Goal: Register for event/course

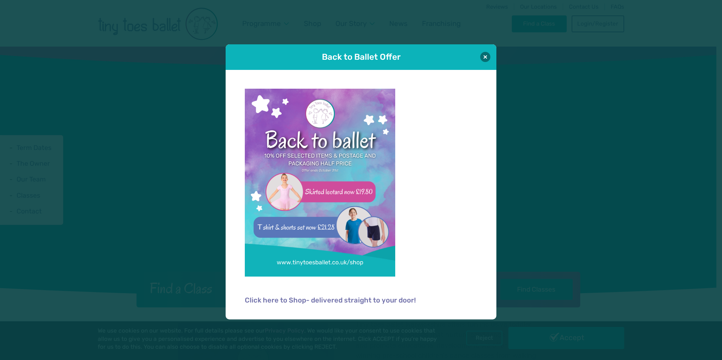
click at [480, 61] on div "Back to Ballet Offer" at bounding box center [361, 57] width 271 height 26
click at [480, 58] on div "Back to Ballet Offer" at bounding box center [361, 57] width 271 height 26
click at [483, 58] on button at bounding box center [485, 57] width 10 height 10
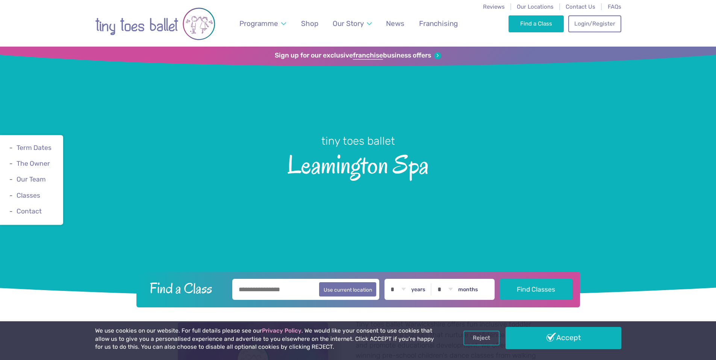
scroll to position [88, 0]
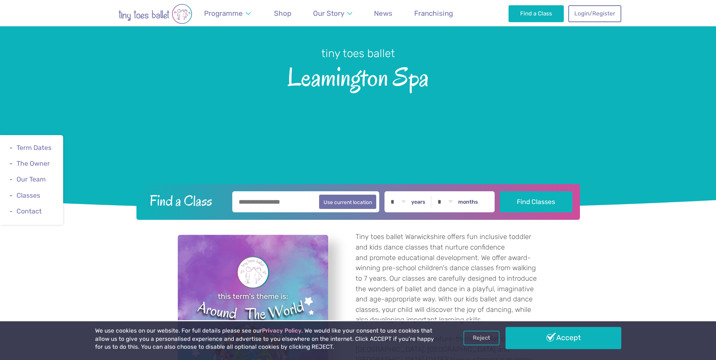
click at [292, 204] on input "text" at bounding box center [305, 201] width 147 height 21
type input "********"
click at [418, 202] on label "years" at bounding box center [418, 202] width 14 height 7
click at [410, 202] on select "* * * * * * * * * * ** ** **" at bounding box center [398, 201] width 23 height 21
click at [396, 203] on select "* * * * * * * * * * ** ** **" at bounding box center [398, 201] width 23 height 21
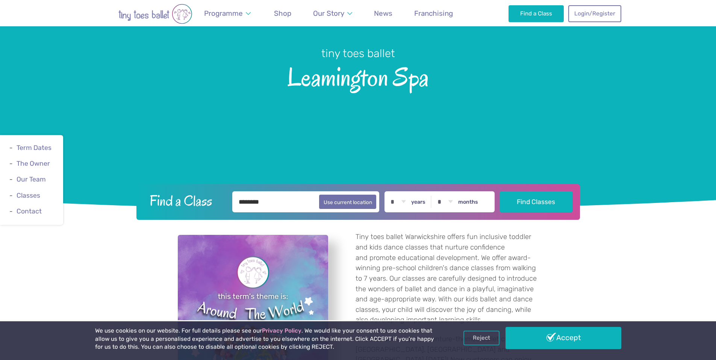
click at [402, 199] on select "* * * * * * * * * * ** ** **" at bounding box center [398, 201] width 23 height 21
select select "*"
click at [390, 191] on select "* * * * * * * * * * ** ** **" at bounding box center [398, 201] width 23 height 21
click at [396, 197] on select "* * * * * * * * * * ** ** **" at bounding box center [398, 201] width 23 height 21
click at [390, 191] on select "* * * * * * * * * * ** ** **" at bounding box center [398, 201] width 23 height 21
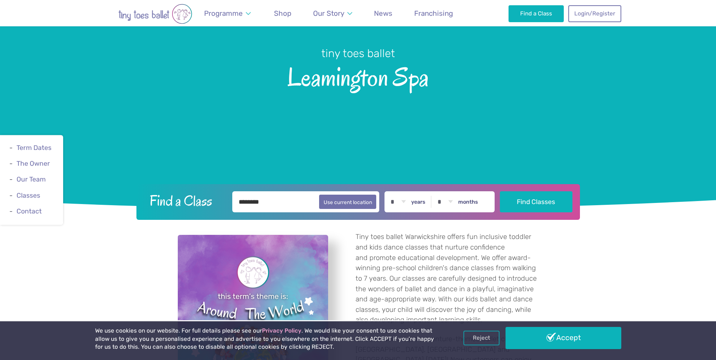
click at [449, 204] on select "* * * * * * * * * * ** **" at bounding box center [445, 201] width 23 height 21
click at [437, 191] on select "* * * * * * * * * * ** **" at bounding box center [445, 201] width 23 height 21
click at [536, 211] on button "Find Classes" at bounding box center [536, 201] width 73 height 21
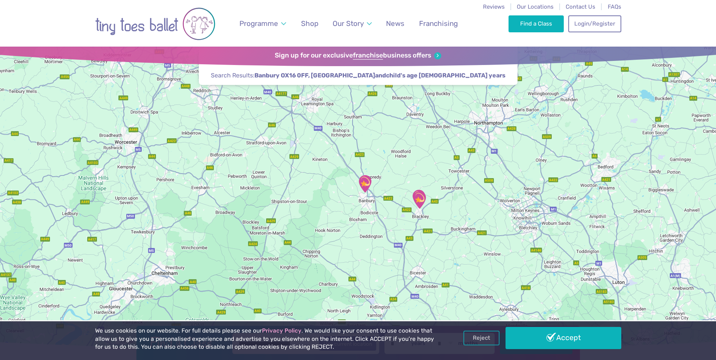
scroll to position [5, 0]
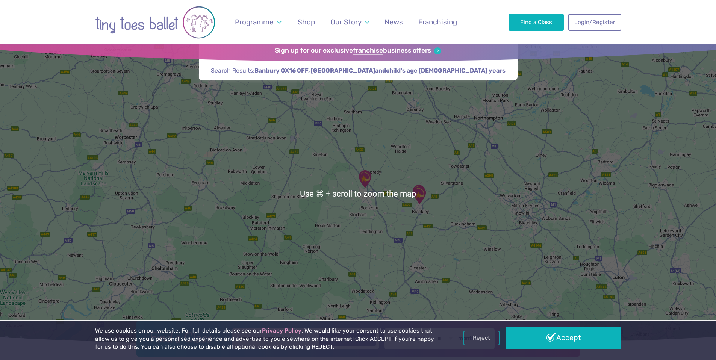
click at [371, 177] on img "Hanwell Fields Community Centre" at bounding box center [365, 179] width 19 height 19
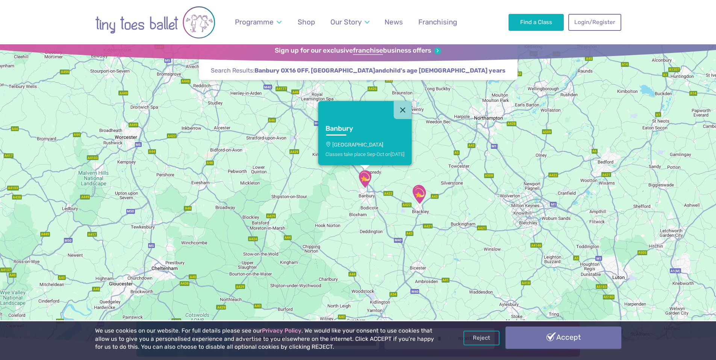
click at [550, 344] on link "Accept" at bounding box center [564, 338] width 116 height 22
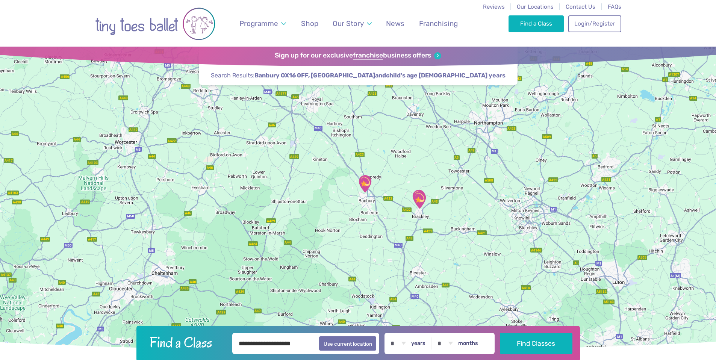
click at [353, 182] on div at bounding box center [358, 198] width 716 height 303
click at [371, 180] on img "Hanwell Fields Community Centre" at bounding box center [365, 184] width 19 height 19
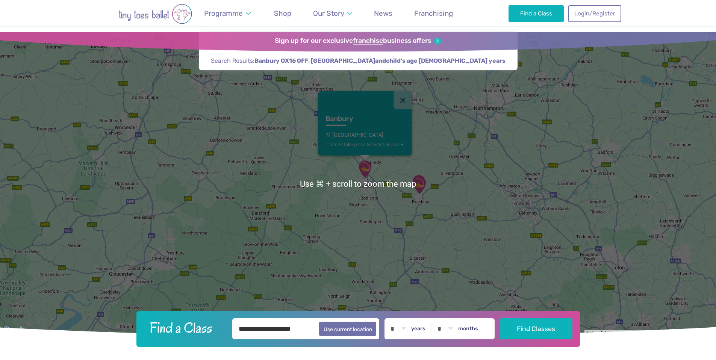
scroll to position [178, 0]
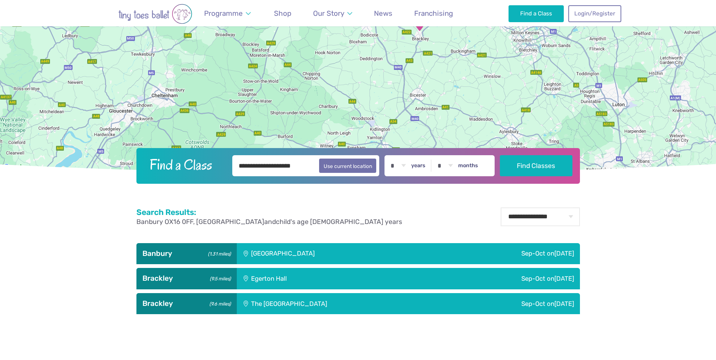
click at [310, 247] on div "[GEOGRAPHIC_DATA]" at bounding box center [334, 253] width 194 height 21
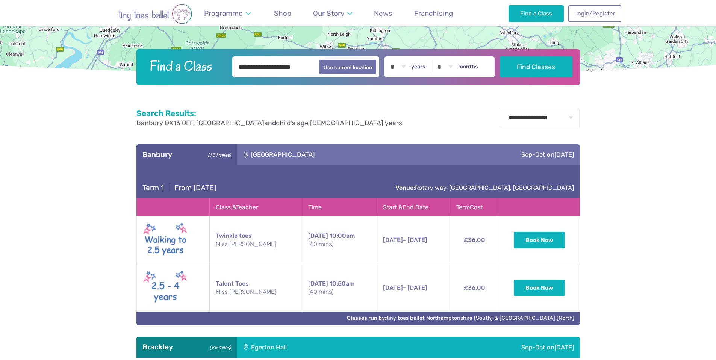
scroll to position [490, 0]
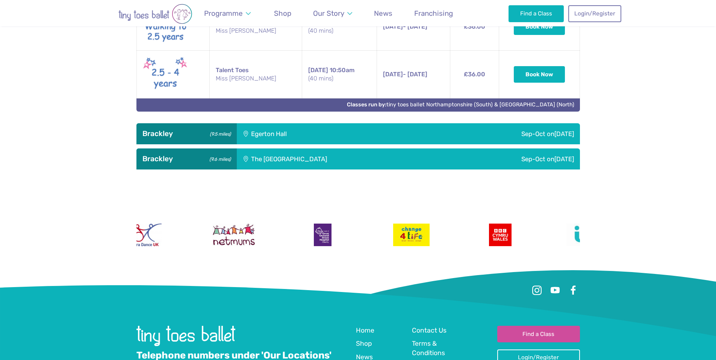
drag, startPoint x: 254, startPoint y: 240, endPoint x: 260, endPoint y: 281, distance: 40.7
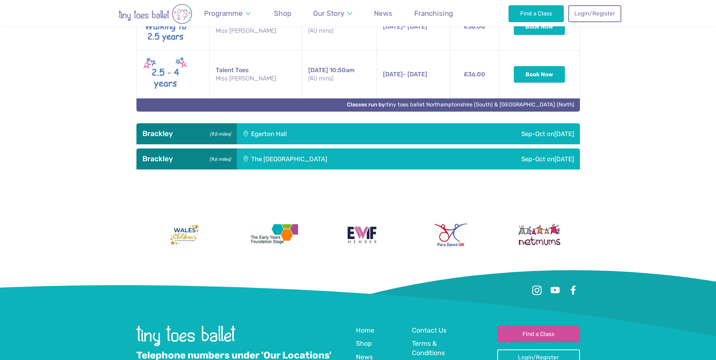
drag, startPoint x: 316, startPoint y: 240, endPoint x: 231, endPoint y: 246, distance: 84.9
click at [231, 246] on aside at bounding box center [359, 235] width 444 height 71
drag, startPoint x: 479, startPoint y: 243, endPoint x: 299, endPoint y: 257, distance: 180.7
click at [309, 259] on aside at bounding box center [359, 235] width 444 height 71
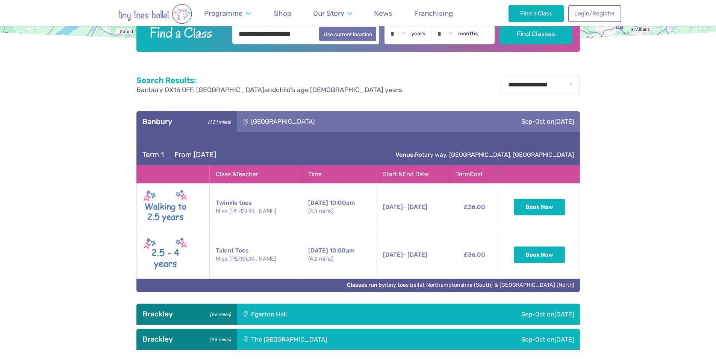
scroll to position [432, 0]
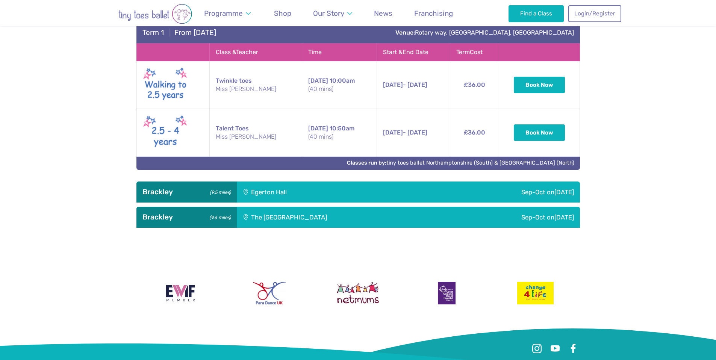
click at [502, 203] on ul "Banbury (1.31 miles) Hanwell Fields Community Centre Sep-Oct on Friday Term 1 |…" at bounding box center [359, 108] width 444 height 239
click at [502, 203] on li "Brackley (9.5 miles) Egerton Hall Sep-Oct on Tuesday Term 1 | From Tuesday 9th …" at bounding box center [359, 192] width 444 height 21
click at [498, 193] on div "Sep-Oct on Tuesday" at bounding box center [488, 192] width 184 height 21
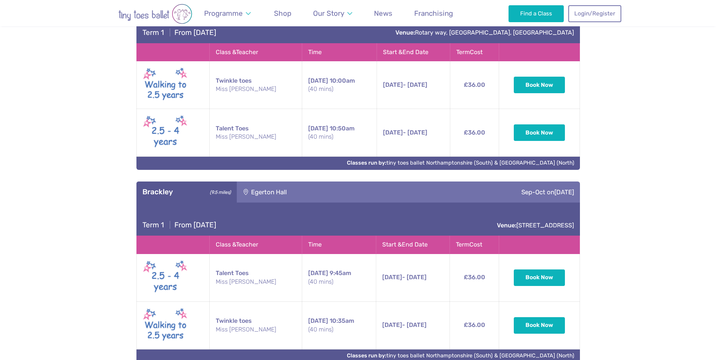
click at [498, 193] on div "Sep-Oct on Tuesday" at bounding box center [488, 192] width 184 height 21
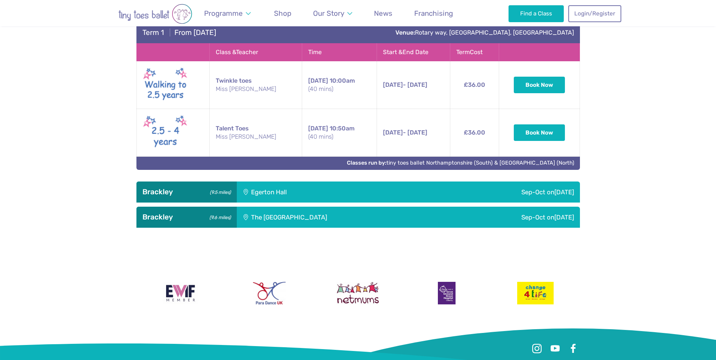
drag, startPoint x: 498, startPoint y: 193, endPoint x: 488, endPoint y: 196, distance: 10.2
click at [498, 193] on div "Sep-Oct on Tuesday" at bounding box center [488, 192] width 184 height 21
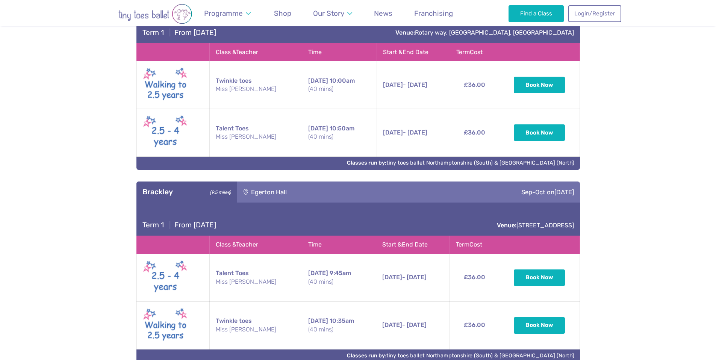
scroll to position [573, 0]
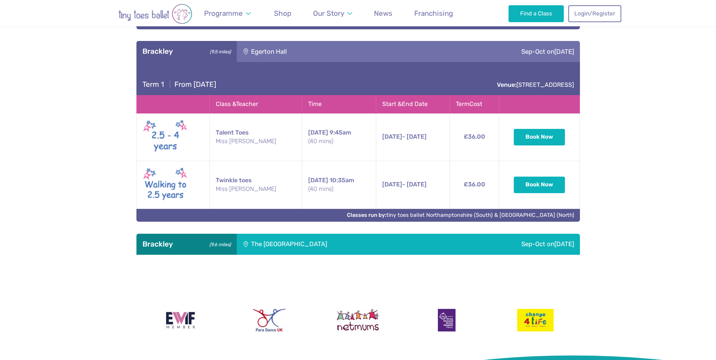
click at [246, 244] on div "The [GEOGRAPHIC_DATA]" at bounding box center [340, 244] width 206 height 21
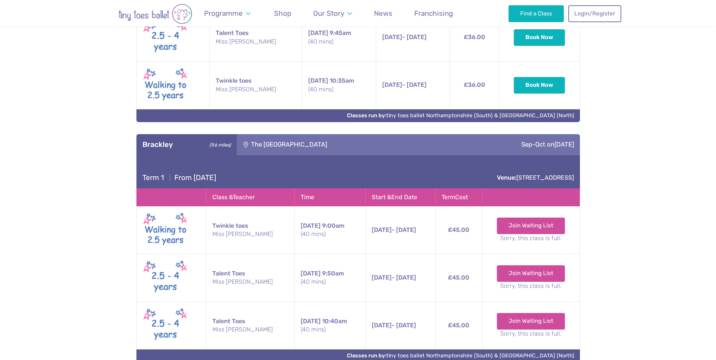
scroll to position [715, 0]
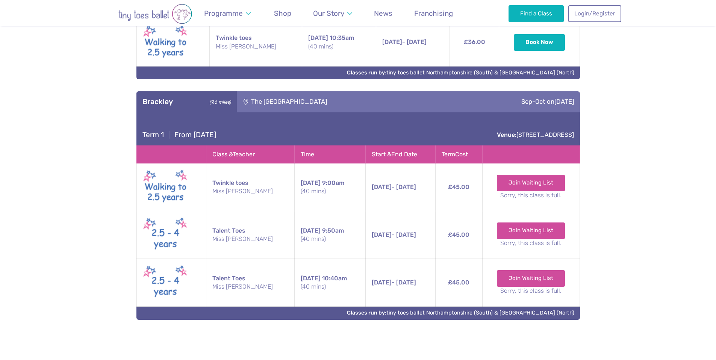
click at [308, 115] on div "Term 1 | From Sunday 14th September Venue: Poppyfields way, Brackley, NN13 6GA" at bounding box center [359, 128] width 444 height 33
click at [308, 108] on div "The [GEOGRAPHIC_DATA]" at bounding box center [340, 101] width 206 height 21
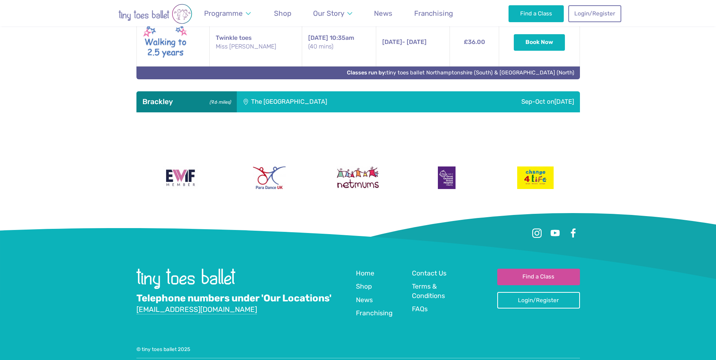
click at [268, 109] on div "The [GEOGRAPHIC_DATA]" at bounding box center [340, 101] width 206 height 21
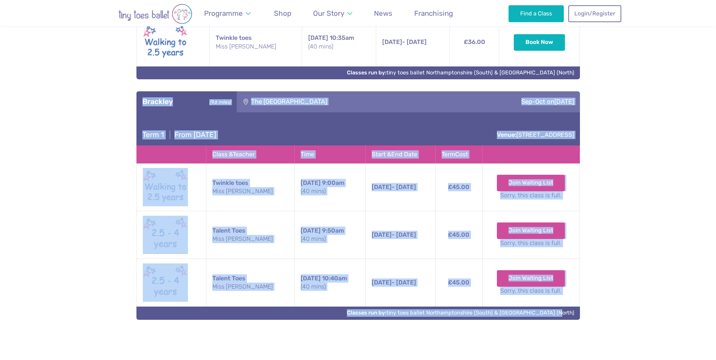
drag, startPoint x: 108, startPoint y: 97, endPoint x: 608, endPoint y: 316, distance: 545.3
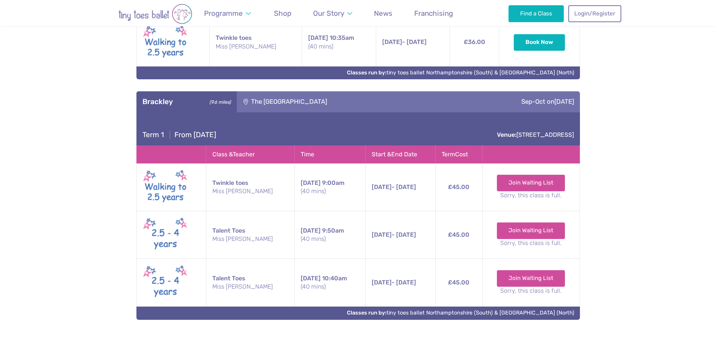
click at [352, 104] on div "The [GEOGRAPHIC_DATA]" at bounding box center [340, 101] width 206 height 21
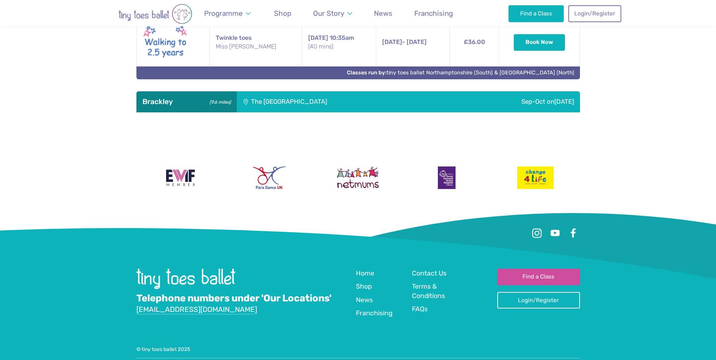
click at [351, 107] on div "The [GEOGRAPHIC_DATA]" at bounding box center [340, 101] width 206 height 21
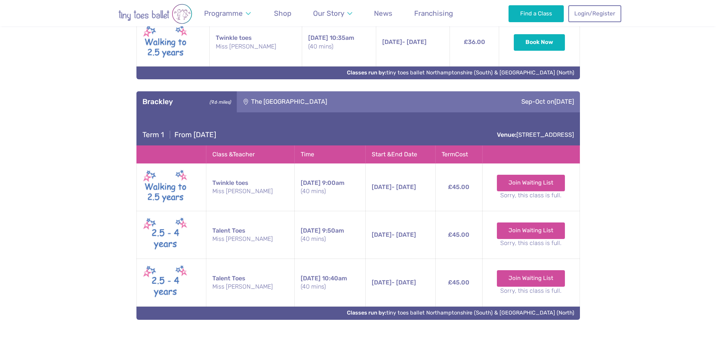
click at [346, 105] on div "The [GEOGRAPHIC_DATA]" at bounding box center [340, 101] width 206 height 21
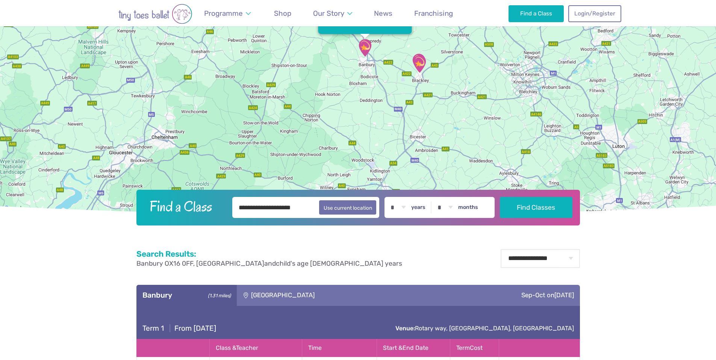
scroll to position [343, 0]
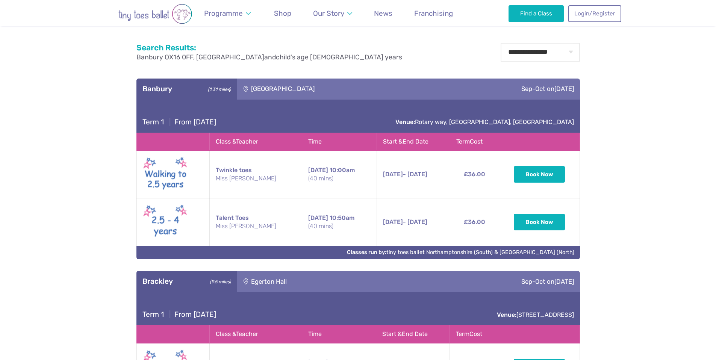
click at [320, 81] on div "[GEOGRAPHIC_DATA]" at bounding box center [334, 89] width 194 height 21
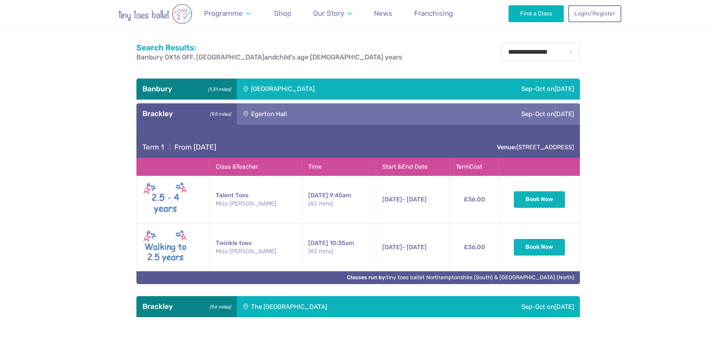
click at [287, 116] on div "Egerton Hall" at bounding box center [317, 113] width 160 height 21
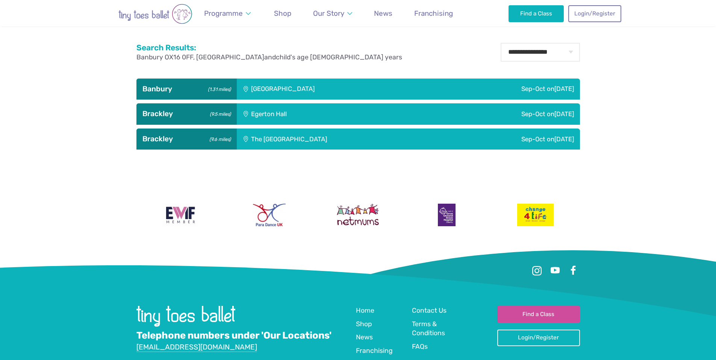
click at [283, 141] on div "The [GEOGRAPHIC_DATA]" at bounding box center [340, 139] width 206 height 21
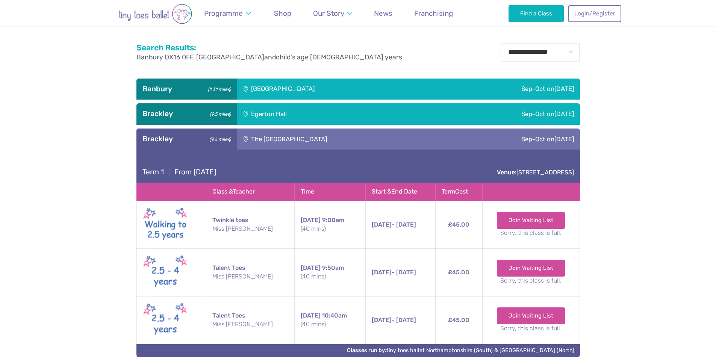
click at [299, 143] on div "The [GEOGRAPHIC_DATA]" at bounding box center [340, 139] width 206 height 21
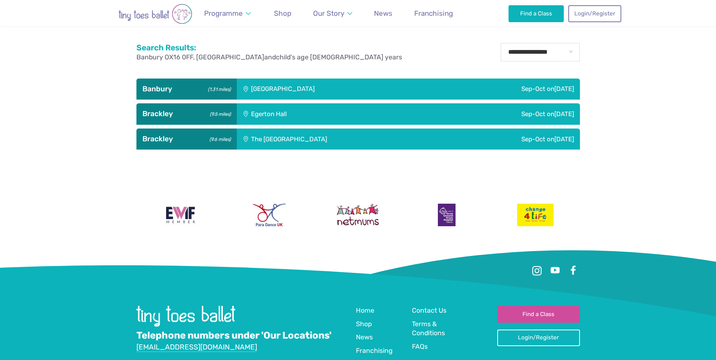
click at [288, 112] on div "Egerton Hall" at bounding box center [317, 113] width 160 height 21
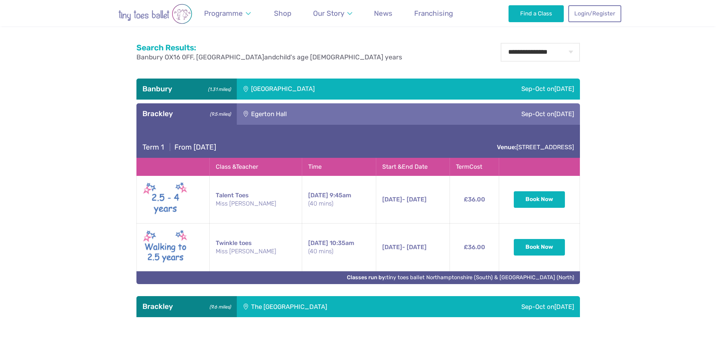
click at [287, 109] on div "Egerton Hall" at bounding box center [317, 113] width 160 height 21
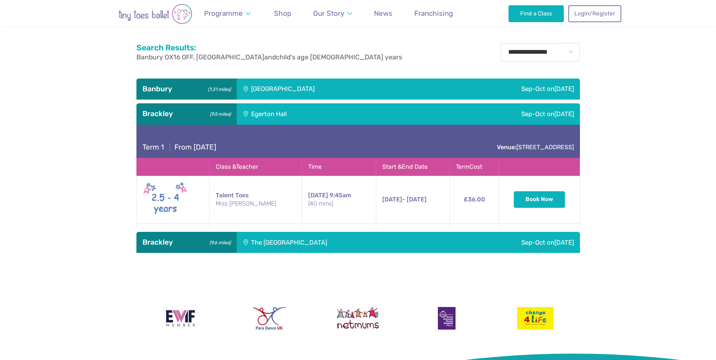
click at [287, 90] on div "[GEOGRAPHIC_DATA]" at bounding box center [334, 89] width 194 height 21
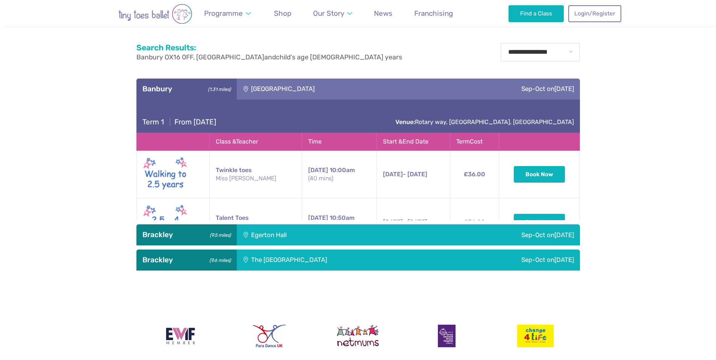
click at [286, 92] on div "[GEOGRAPHIC_DATA]" at bounding box center [334, 89] width 194 height 21
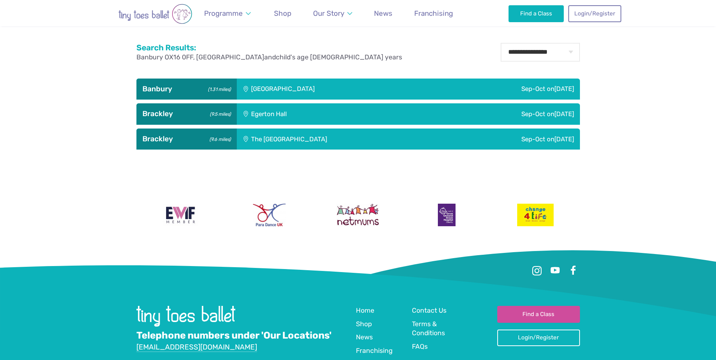
click at [289, 105] on div "Egerton Hall" at bounding box center [317, 113] width 160 height 21
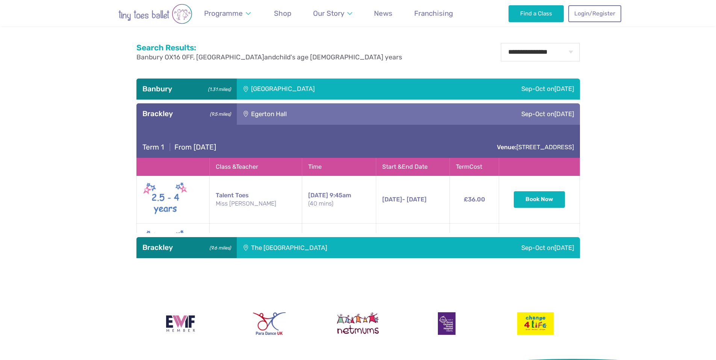
click at [290, 108] on div "Egerton Hall" at bounding box center [317, 113] width 160 height 21
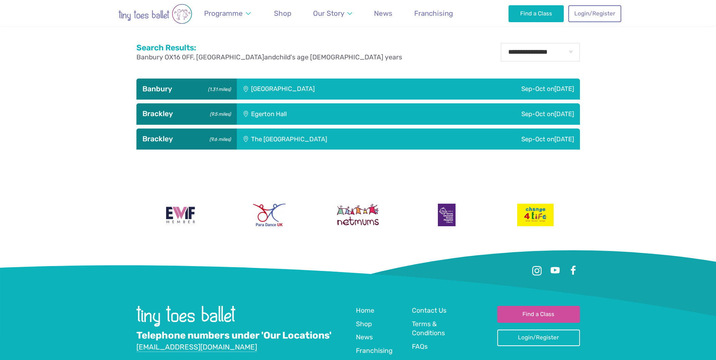
click at [267, 144] on div "The [GEOGRAPHIC_DATA]" at bounding box center [340, 139] width 206 height 21
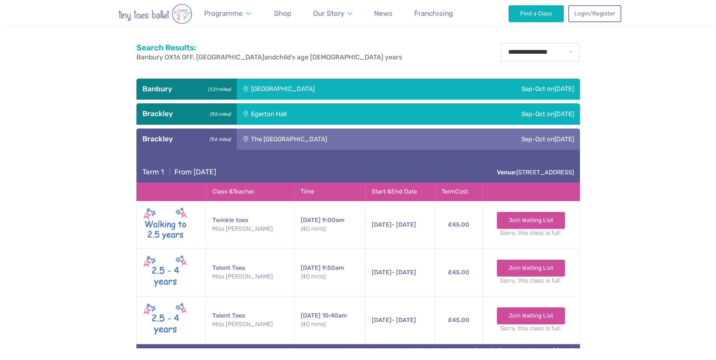
click at [266, 147] on div "The [GEOGRAPHIC_DATA]" at bounding box center [340, 139] width 206 height 21
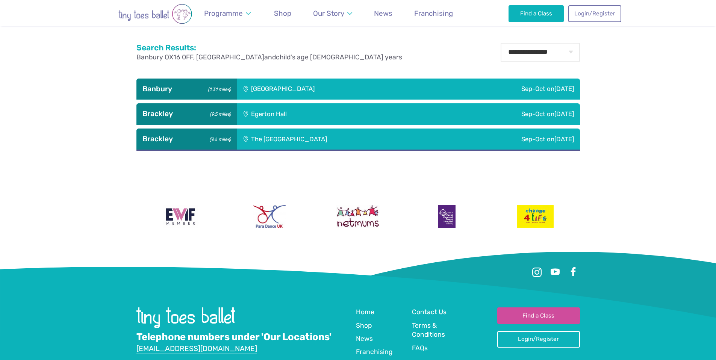
click at [255, 86] on div "[GEOGRAPHIC_DATA]" at bounding box center [334, 89] width 194 height 21
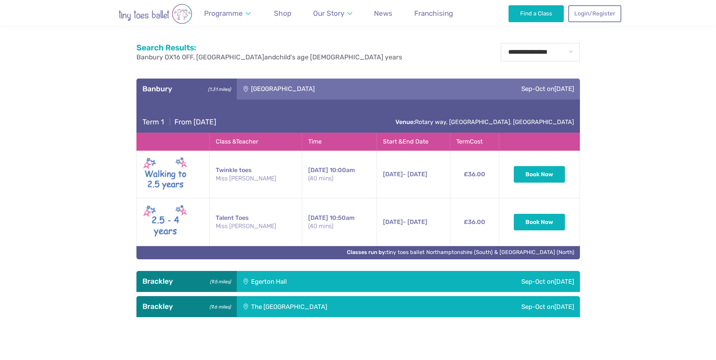
click at [246, 170] on td "Twinkle toes Miss Debbie" at bounding box center [255, 175] width 93 height 48
drag, startPoint x: 246, startPoint y: 170, endPoint x: 246, endPoint y: 181, distance: 10.5
click at [246, 171] on td "Twinkle toes Miss Debbie" at bounding box center [255, 175] width 93 height 48
click at [246, 181] on small "Miss [PERSON_NAME]" at bounding box center [256, 179] width 80 height 8
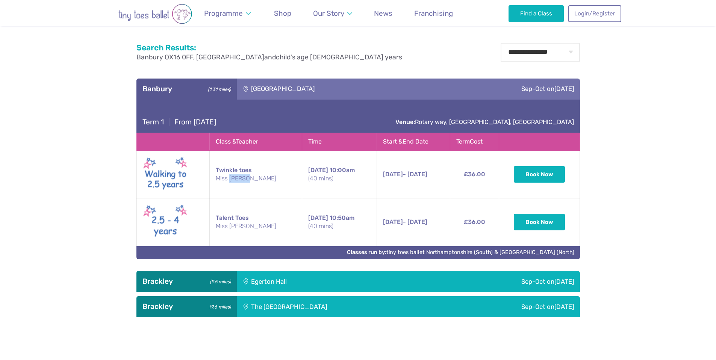
click at [246, 181] on small "Miss [PERSON_NAME]" at bounding box center [256, 179] width 80 height 8
click at [246, 182] on small "Miss [PERSON_NAME]" at bounding box center [256, 179] width 80 height 8
click at [248, 179] on small "Miss [PERSON_NAME]" at bounding box center [256, 179] width 80 height 8
drag, startPoint x: 250, startPoint y: 180, endPoint x: 217, endPoint y: 176, distance: 33.7
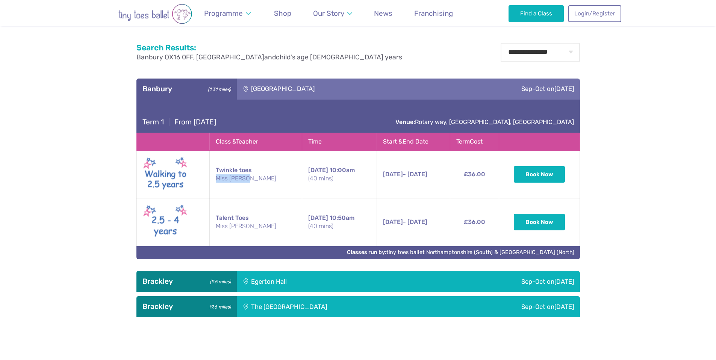
click at [217, 176] on td "Twinkle toes Miss Debbie" at bounding box center [255, 175] width 93 height 48
